Goal: Transaction & Acquisition: Purchase product/service

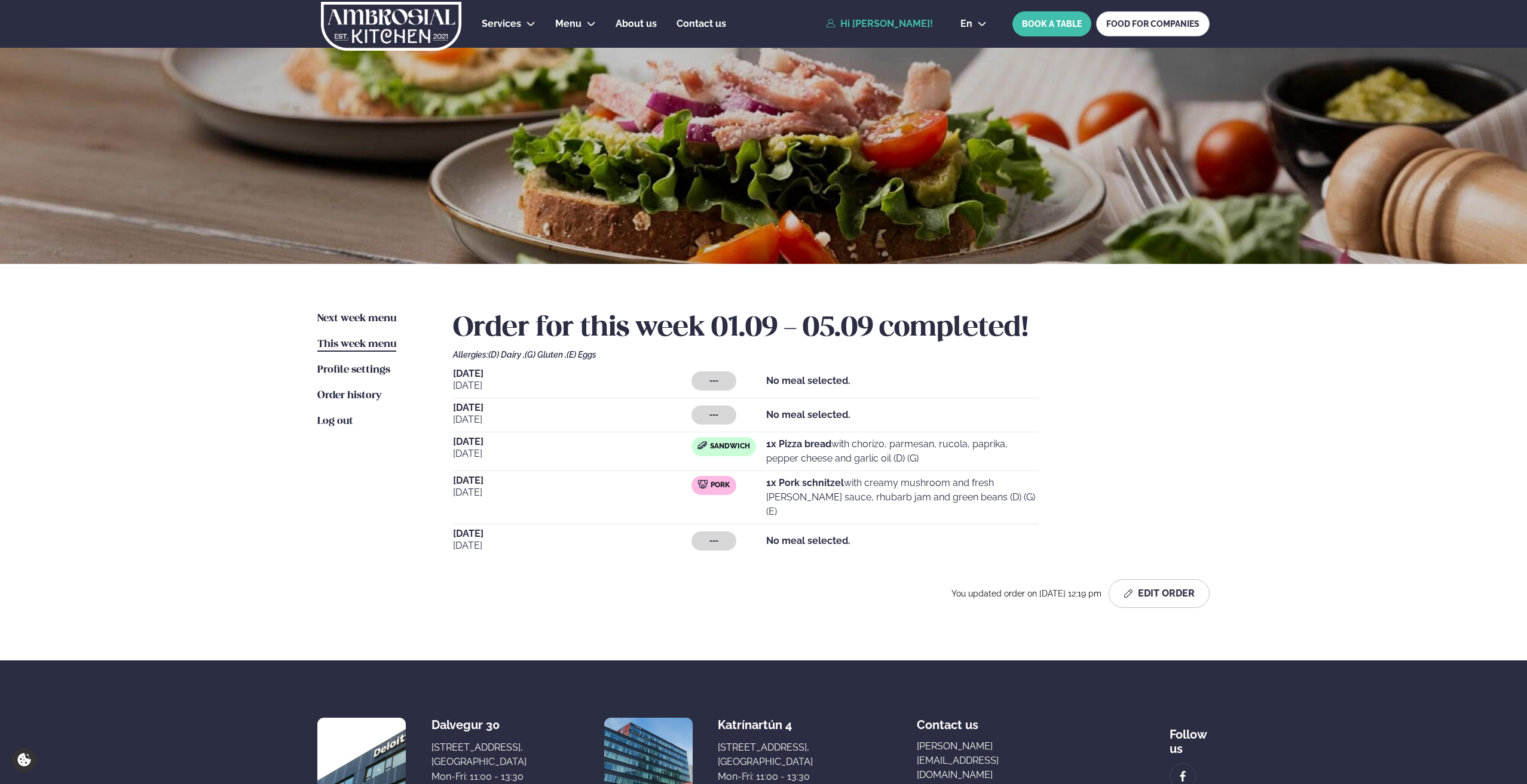
scroll to position [60, 0]
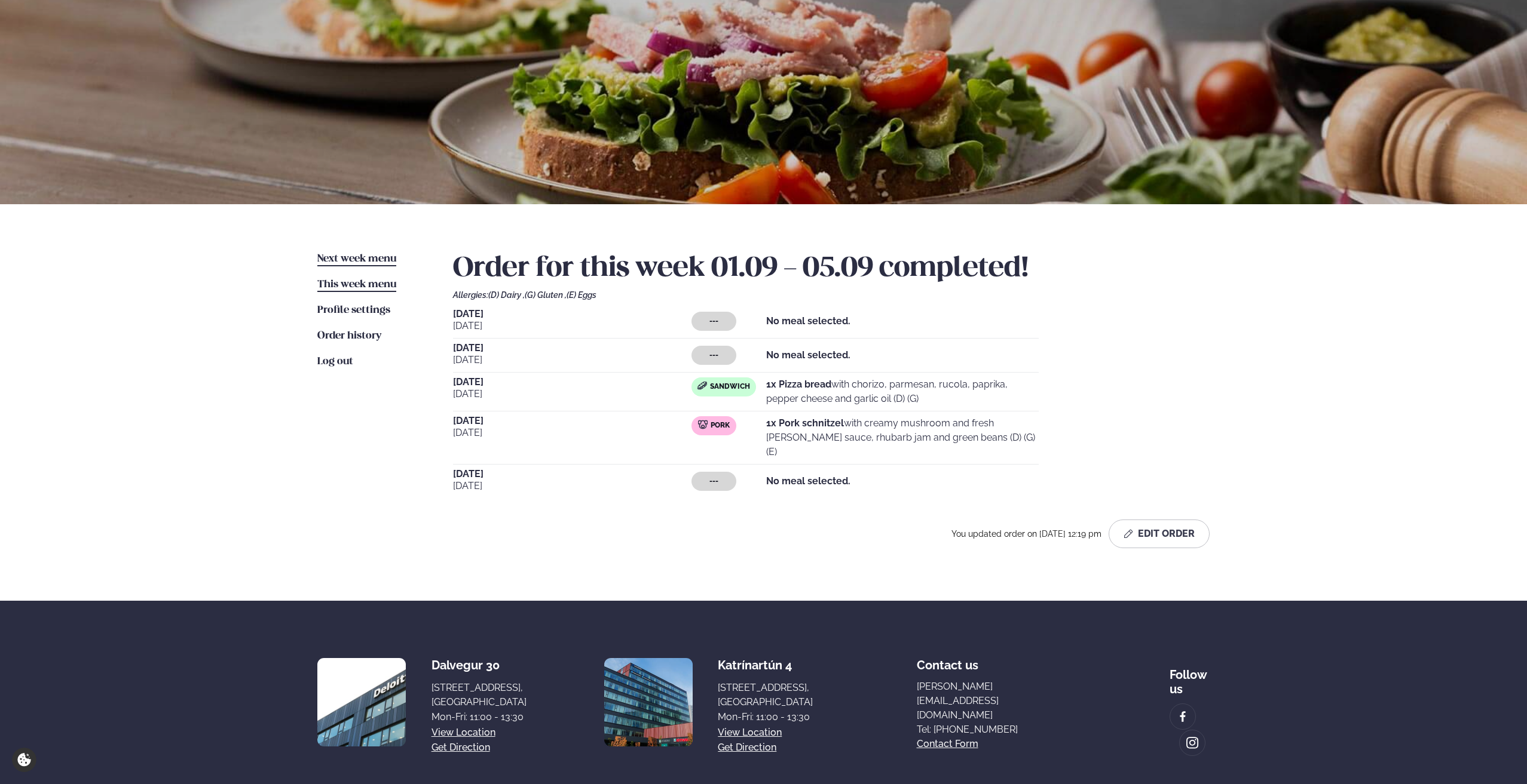
click at [344, 261] on span "Next week menu" at bounding box center [357, 259] width 79 height 10
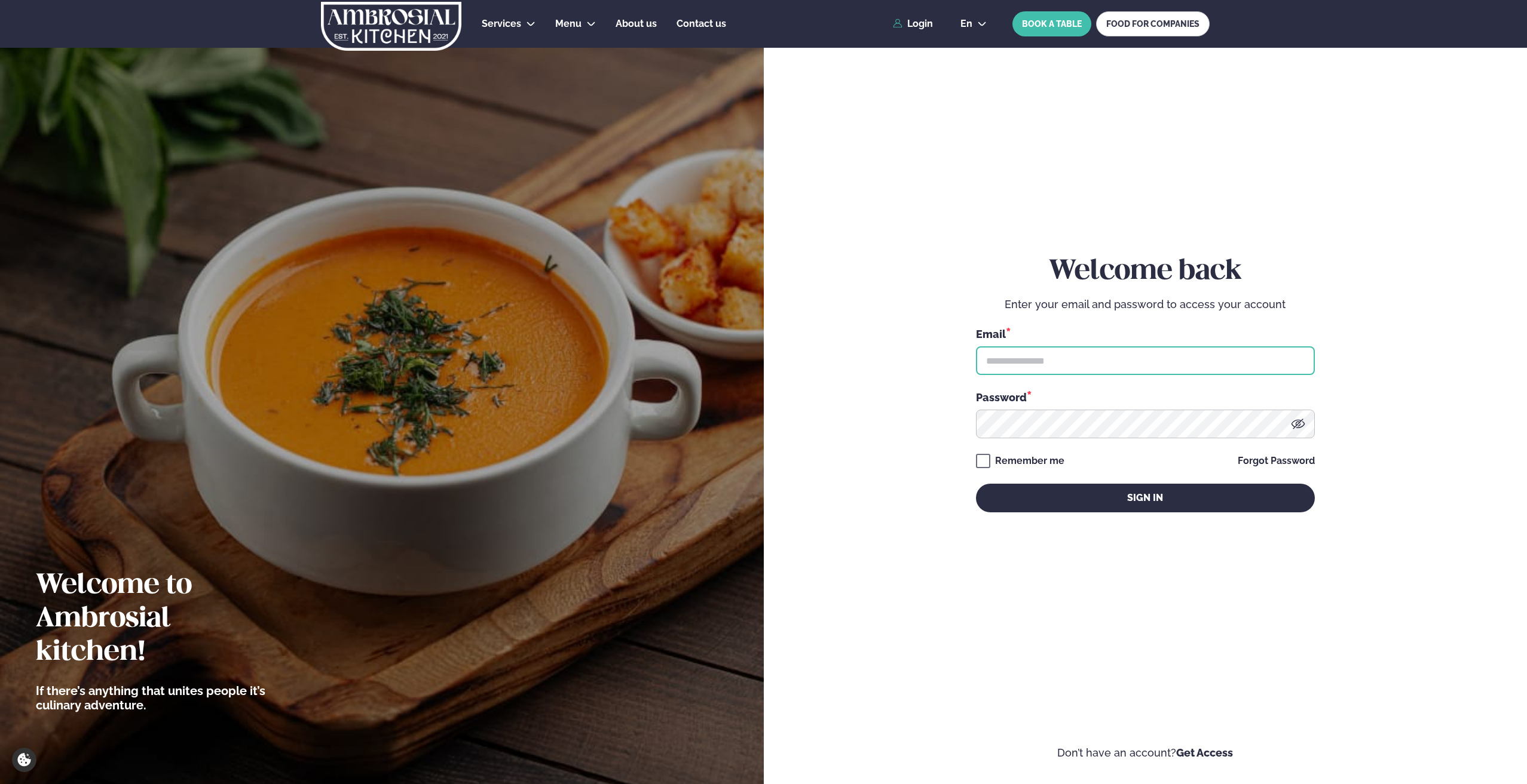
click at [1021, 366] on input "text" at bounding box center [1146, 361] width 339 height 29
type input "**********"
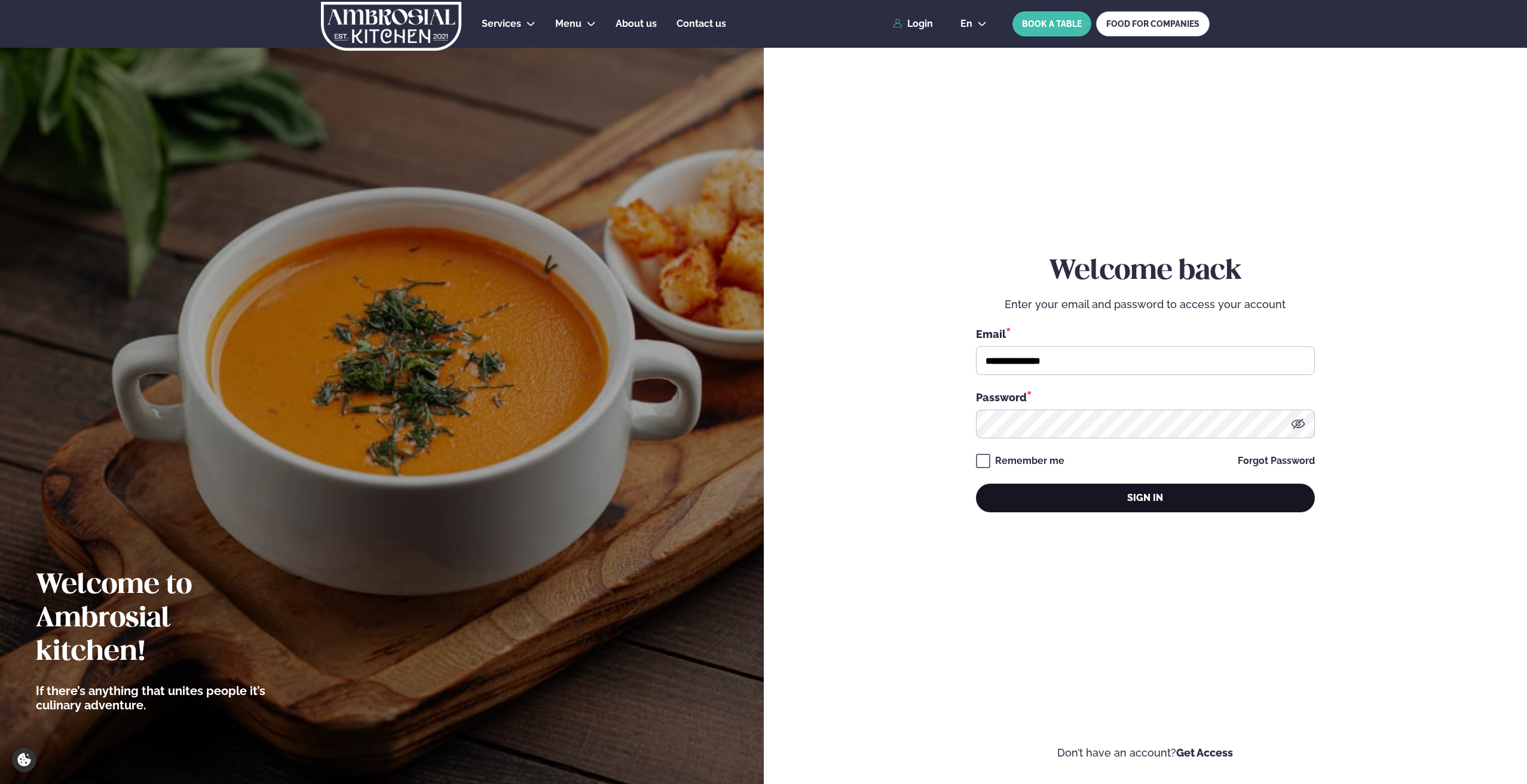
click at [1057, 499] on button "Sign in" at bounding box center [1146, 498] width 339 height 29
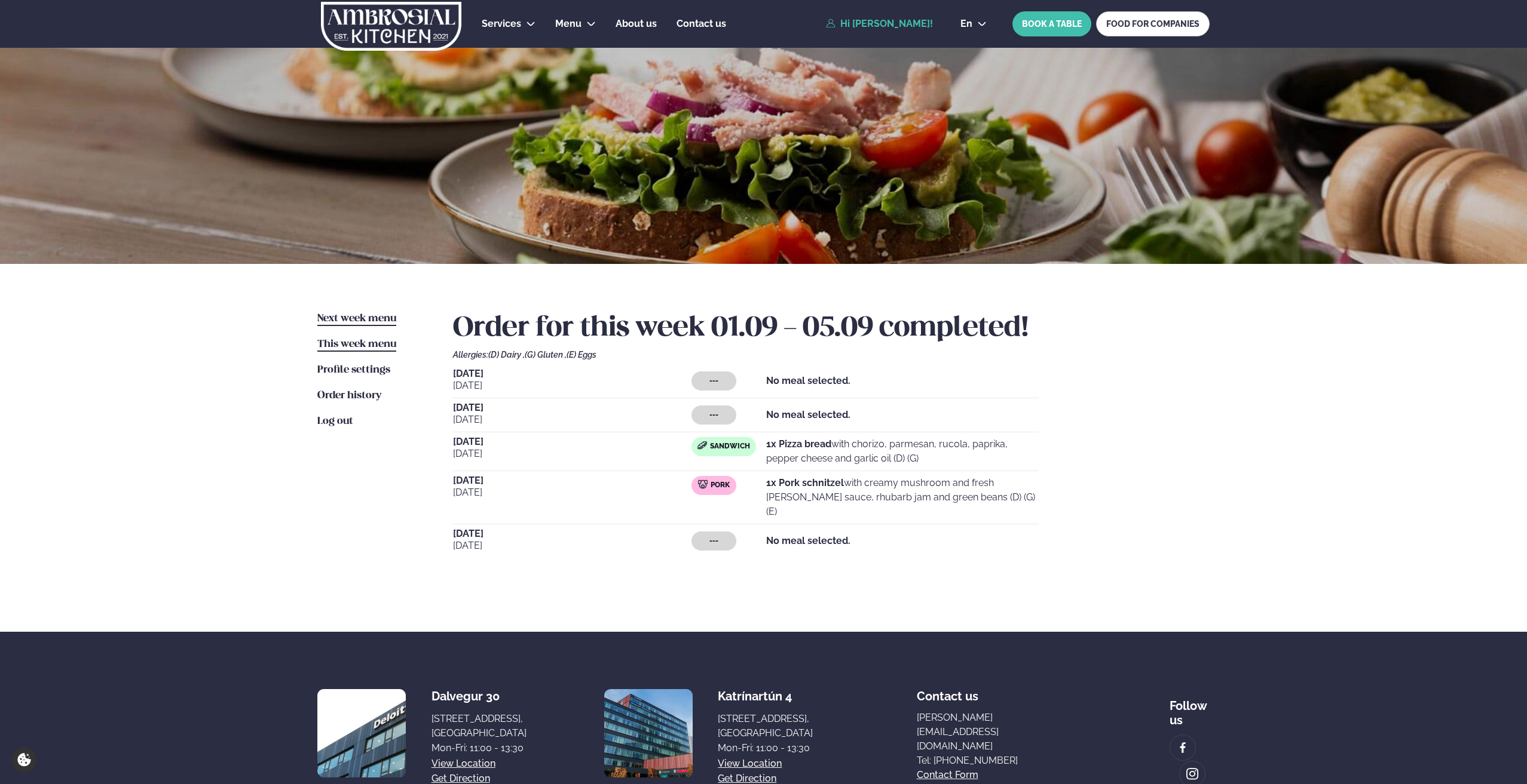
click at [341, 320] on span "Next week menu" at bounding box center [357, 319] width 79 height 10
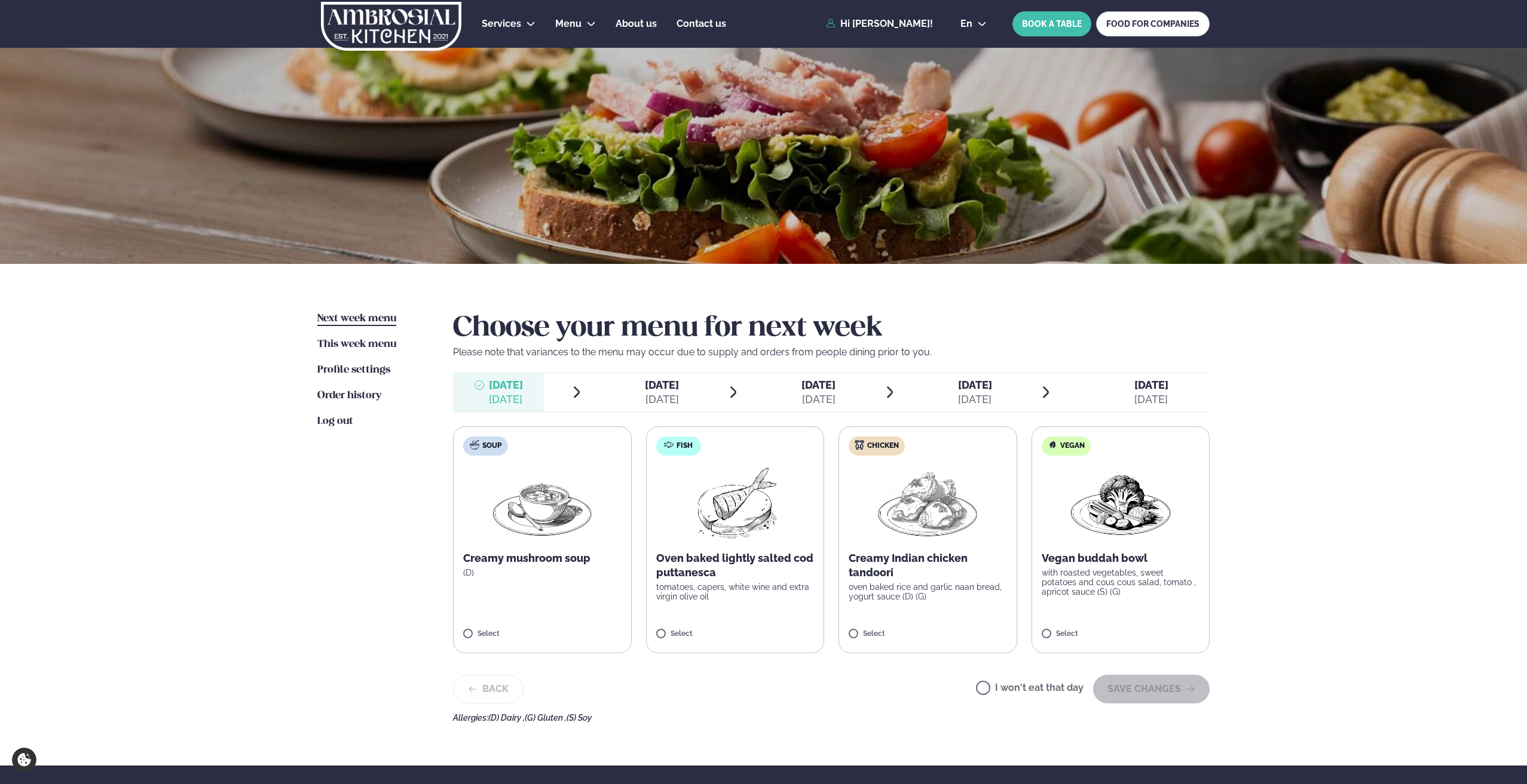
click at [832, 388] on span "[DATE]" at bounding box center [818, 385] width 34 height 12
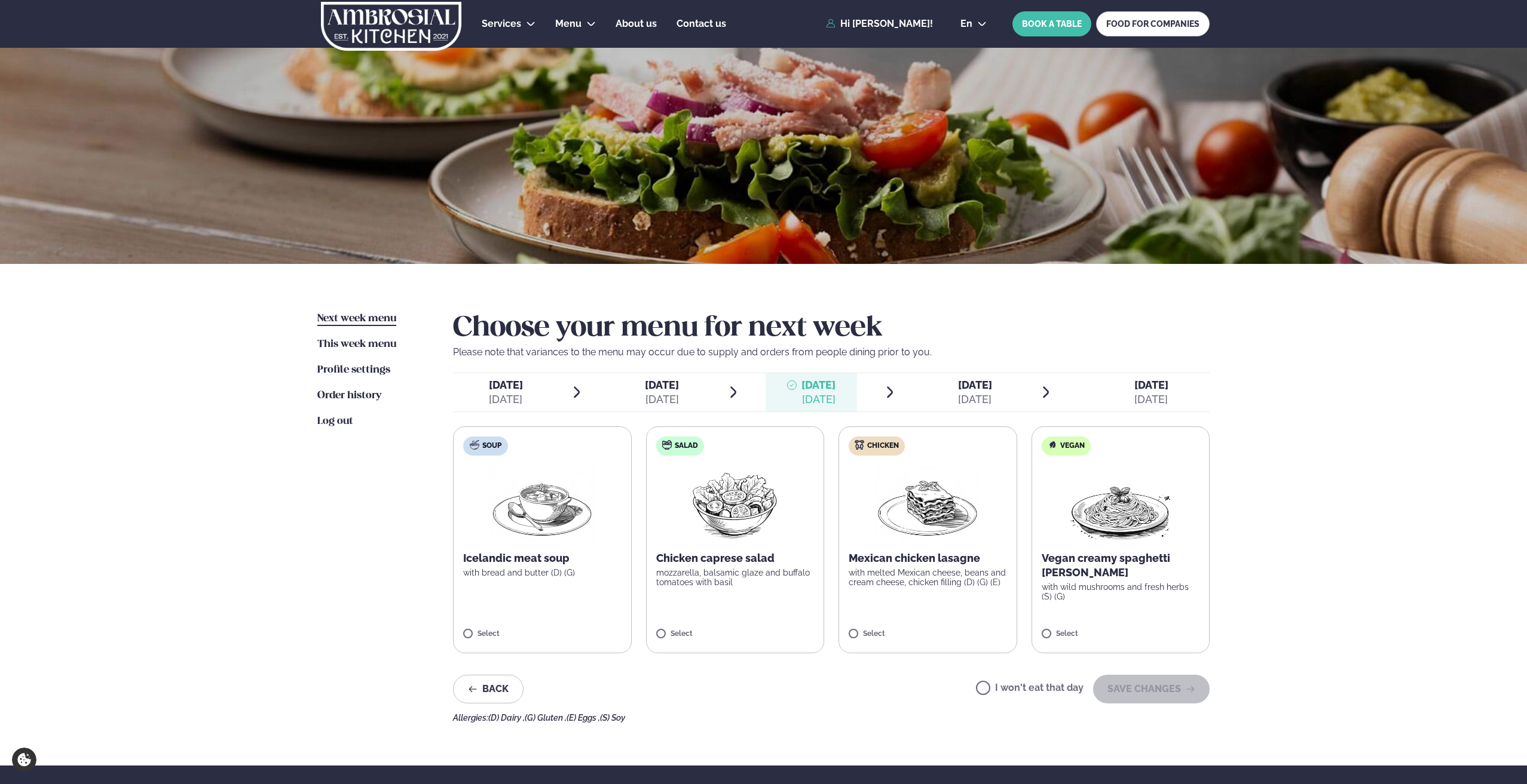
click at [672, 626] on label "Salad Chicken caprese salad mozzarella, balsamic glaze and buffalo tomatoes wit…" at bounding box center [735, 540] width 179 height 227
click at [1167, 688] on button "SAVE CHANGES" at bounding box center [1151, 689] width 117 height 29
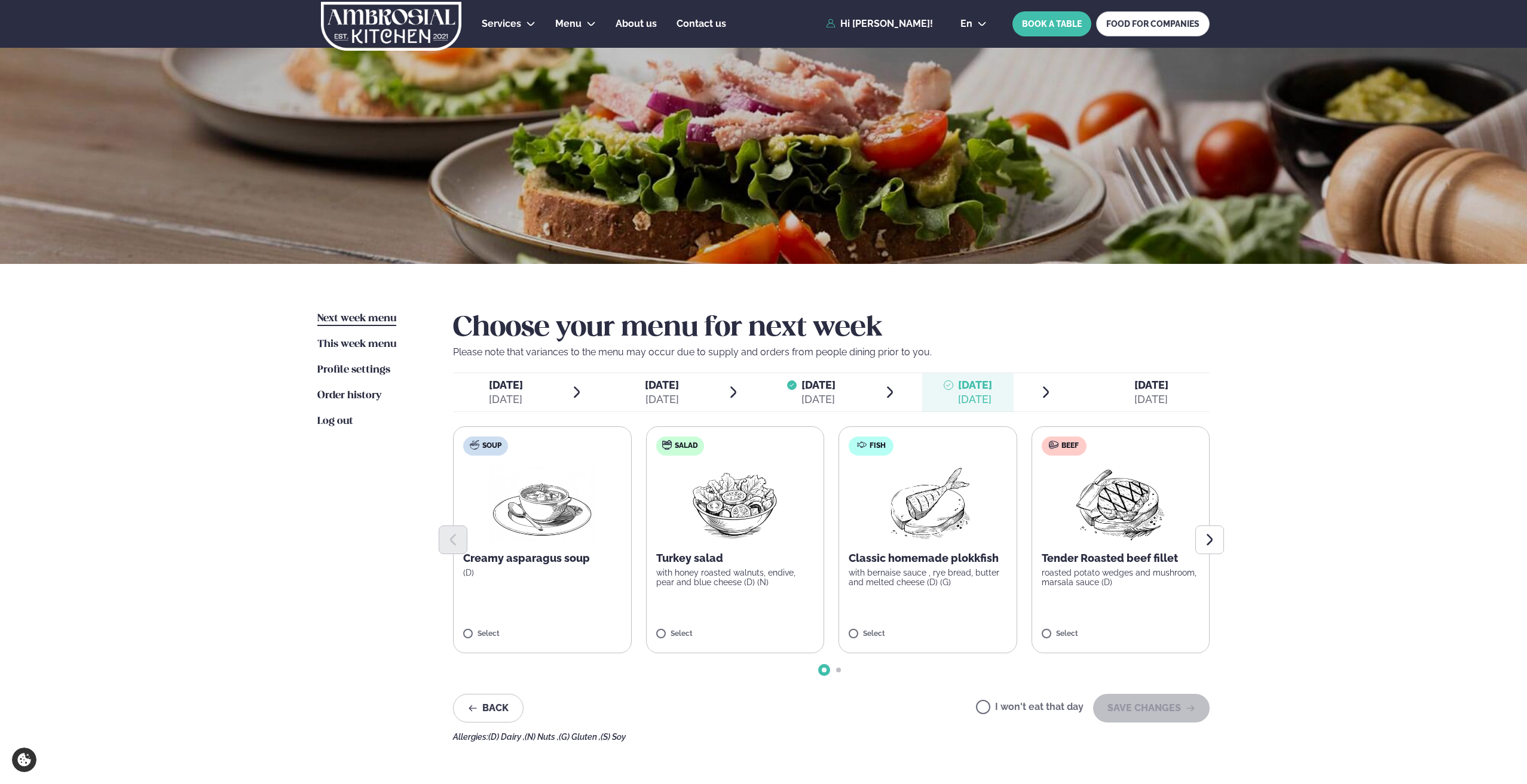
click at [949, 382] on span "[DATE] [DATE]" at bounding box center [968, 392] width 91 height 38
click at [1202, 547] on button "Next slide" at bounding box center [1210, 540] width 29 height 29
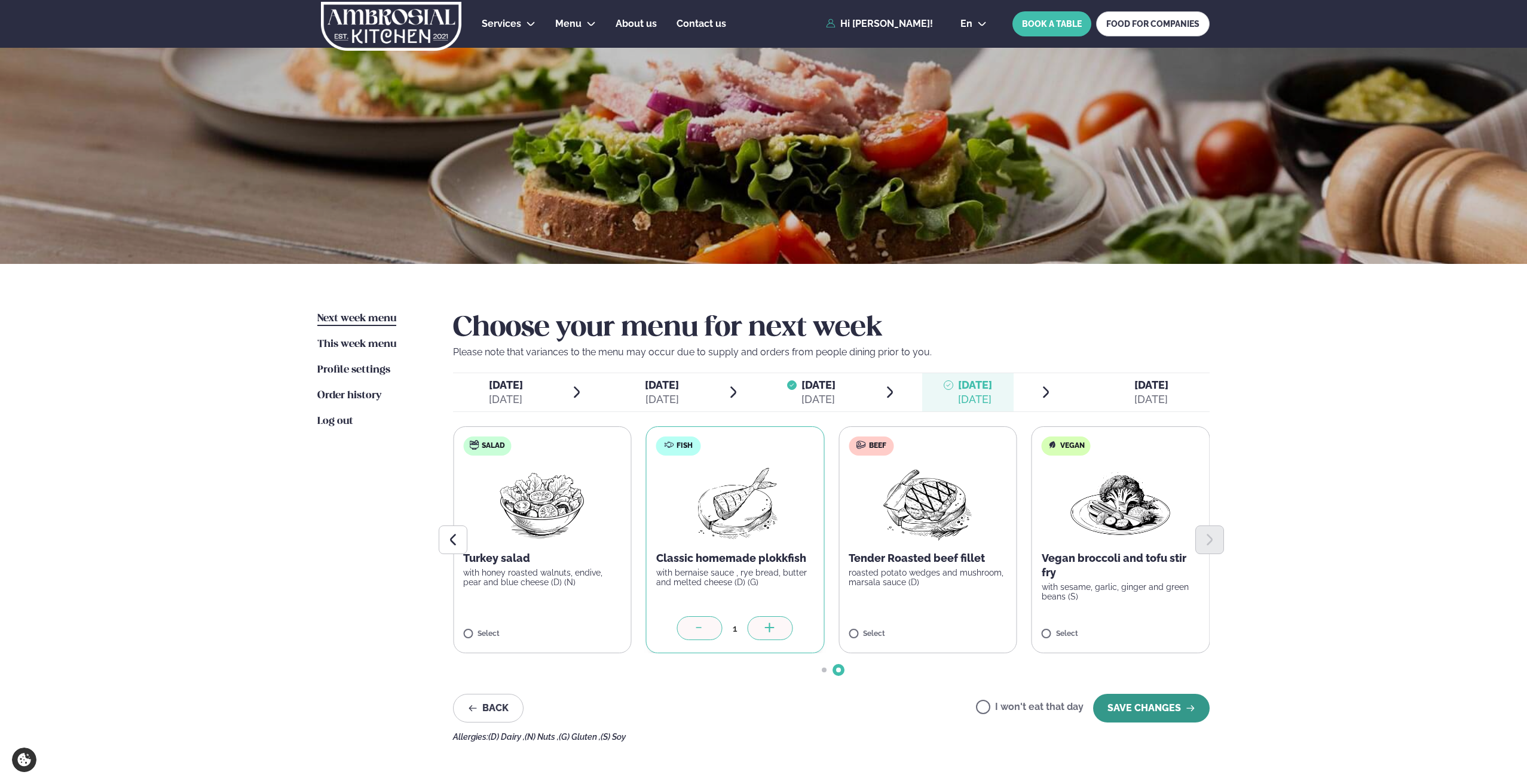
click at [1155, 711] on button "SAVE CHANGES" at bounding box center [1151, 709] width 117 height 29
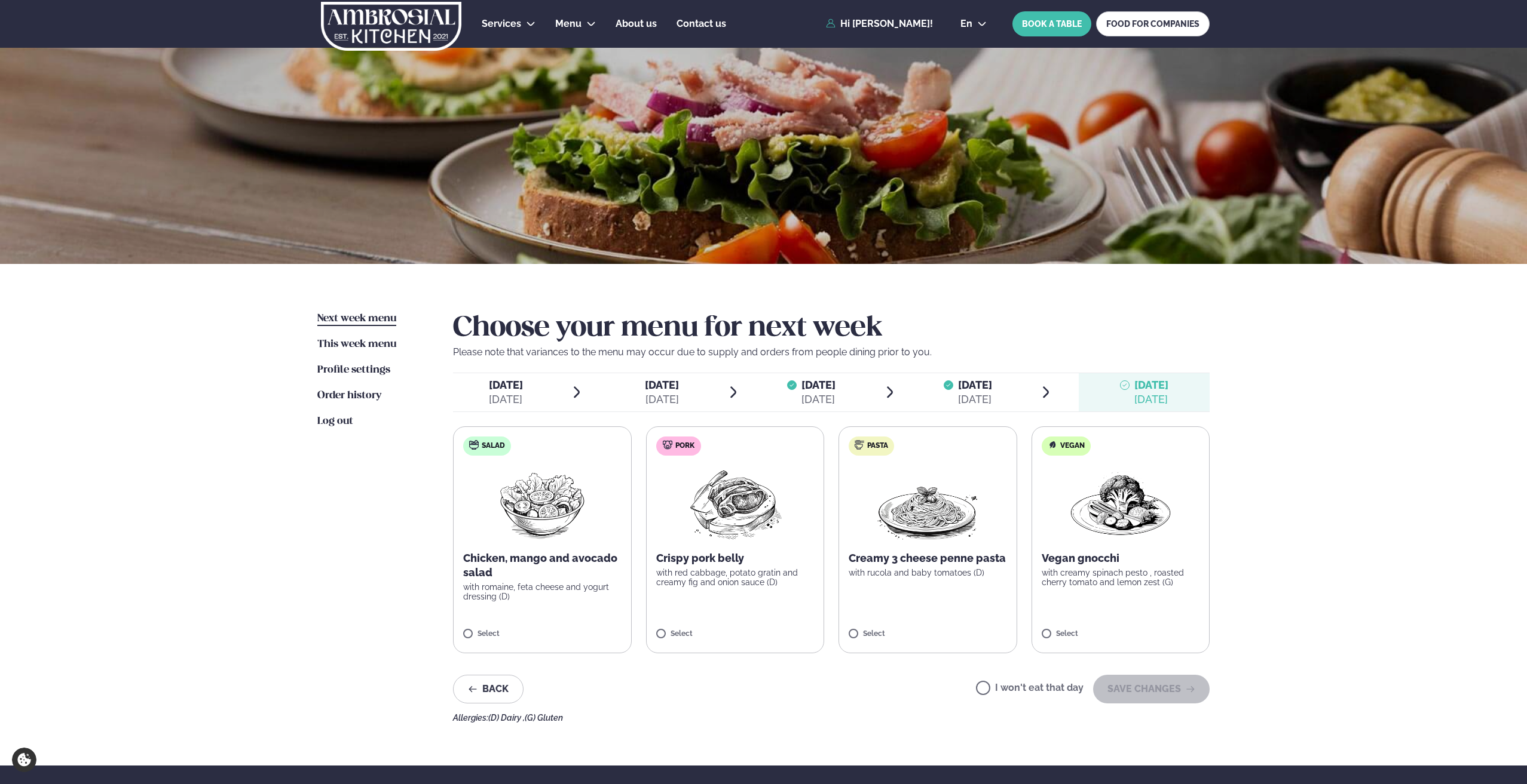
click at [976, 396] on div "[DATE]" at bounding box center [975, 400] width 34 height 14
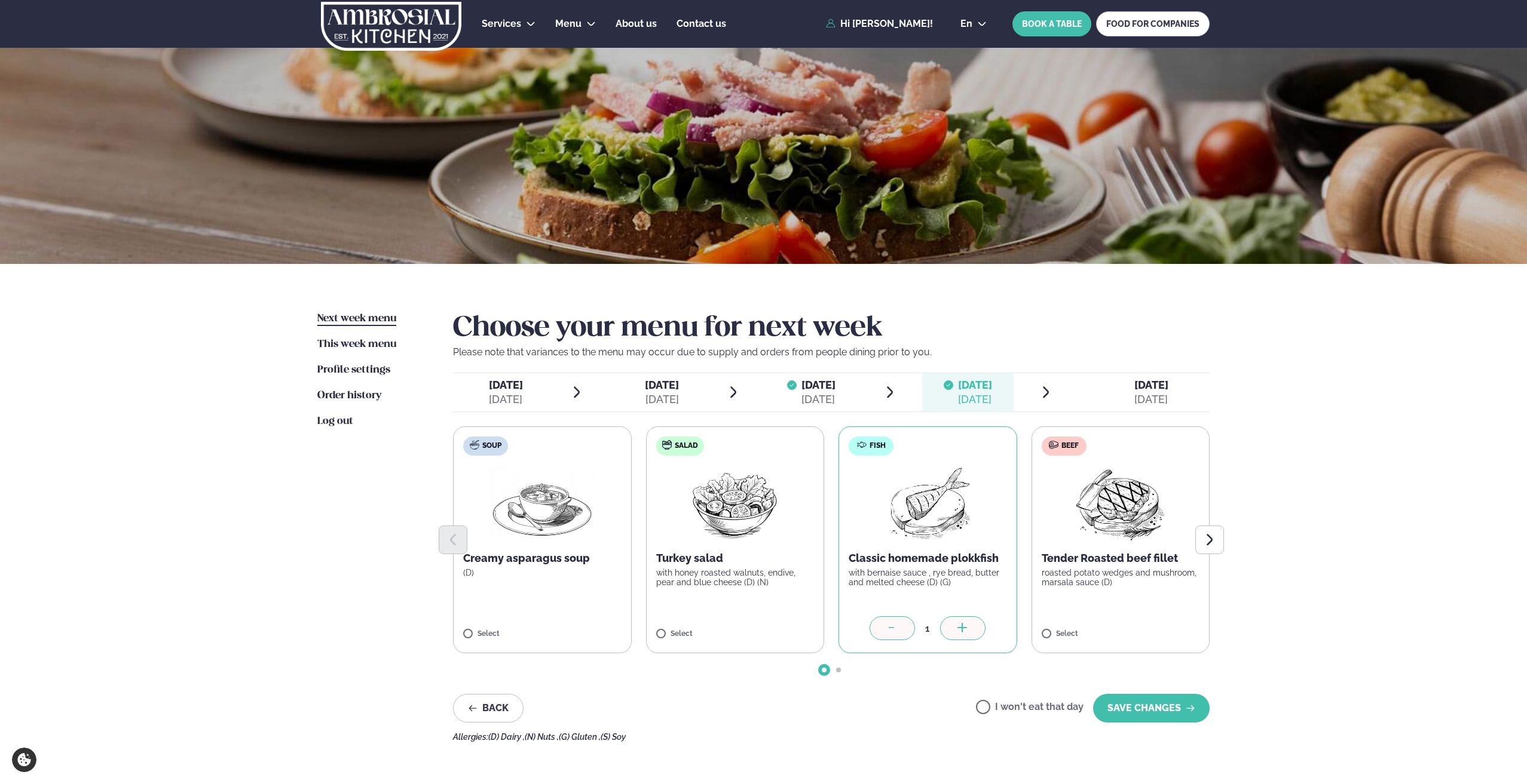
click at [836, 383] on span "[DATE]" at bounding box center [818, 385] width 34 height 12
